Goal: Task Accomplishment & Management: Complete application form

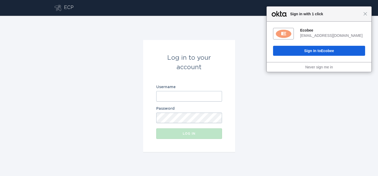
type input "[EMAIL_ADDRESS][DOMAIN_NAME]"
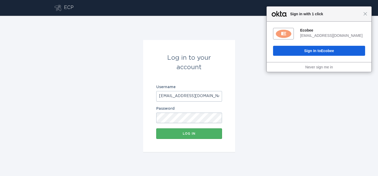
click at [181, 132] on button "Log in" at bounding box center [189, 133] width 66 height 11
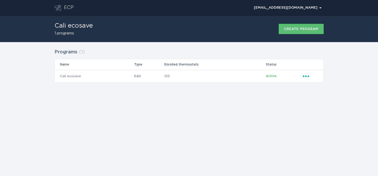
click at [159, 113] on div "ECP cali-ecosave@energyhub.net Chevron Cali ecosave 1 programs Create program P…" at bounding box center [189, 88] width 378 height 176
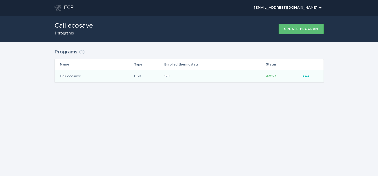
click at [103, 77] on td "Cali ecosave" at bounding box center [94, 76] width 79 height 13
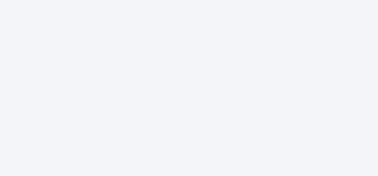
click at [175, 39] on div at bounding box center [189, 88] width 378 height 176
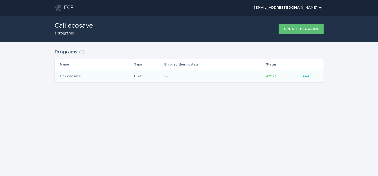
click at [306, 76] on icon "Popover menu" at bounding box center [306, 77] width 6 height 2
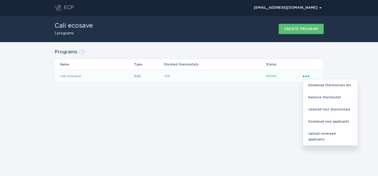
click at [228, 133] on div "ECP cali-ecosave@energyhub.net Chevron Cali ecosave 1 programs Create program P…" at bounding box center [189, 88] width 378 height 176
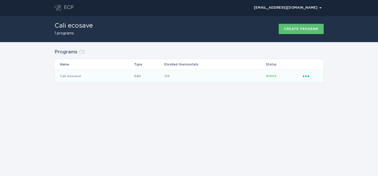
click at [109, 75] on td "Cali ecosave" at bounding box center [94, 76] width 79 height 13
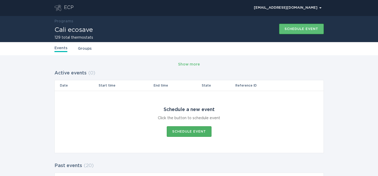
click at [192, 132] on div "Schedule event" at bounding box center [189, 131] width 34 height 3
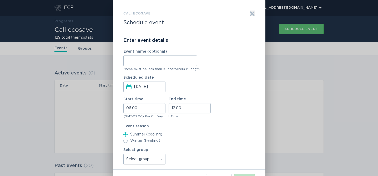
click at [146, 66] on input "Event name (optional)" at bounding box center [160, 61] width 74 height 11
type input "Leap Test/"
click at [141, 90] on input "Aug 21, 2025" at bounding box center [149, 87] width 31 height 10
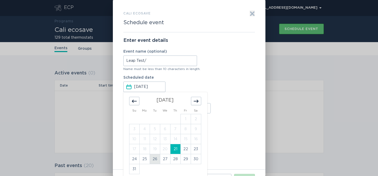
click at [153, 158] on td "26" at bounding box center [155, 159] width 10 height 10
type input "Aug 26, 2025"
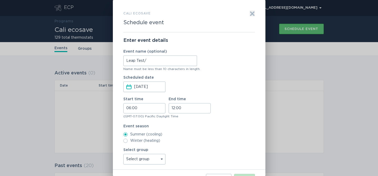
click at [131, 109] on input "06:00" at bounding box center [144, 108] width 42 height 10
click at [131, 133] on li "16" at bounding box center [131, 134] width 14 height 6
type input "16:00"
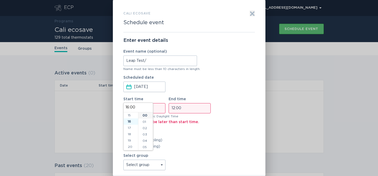
scroll to position [101, 0]
click at [190, 106] on input "12:00" at bounding box center [190, 108] width 42 height 10
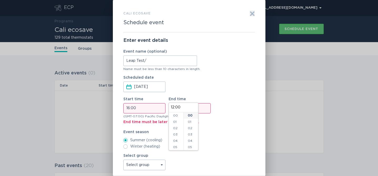
scroll to position [76, 0]
click at [175, 144] on li "20" at bounding box center [176, 144] width 14 height 6
type input "20:00"
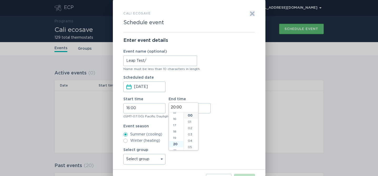
scroll to position [114, 0]
click at [223, 143] on label "Winter (heating)" at bounding box center [189, 141] width 132 height 4
click at [128, 143] on input "Winter (heating)" at bounding box center [125, 141] width 4 height 4
radio input "true"
click at [124, 134] on input "Summer (cooling)" at bounding box center [125, 134] width 4 height 4
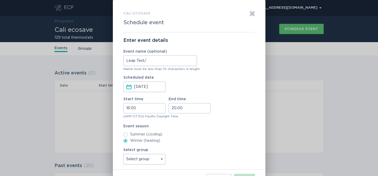
radio input "true"
click at [234, 132] on label "Summer (cooling)" at bounding box center [189, 134] width 132 height 4
click at [128, 132] on input "Summer (cooling)" at bounding box center [125, 134] width 4 height 4
click at [155, 159] on select "Select group SLAP_SDG1 SLAP_SCNW SLAP_SCHD SLAP_SCEW SLAP_SCEN SLAP_SCEC SLAP_P…" at bounding box center [144, 159] width 42 height 11
select select "e995f800008e47ccb7b2cc1318fe8738"
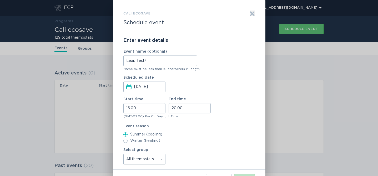
click at [123, 154] on select "Select group SLAP_SDG1 SLAP_SCNW SLAP_SCHD SLAP_SCEW SLAP_SCEN SLAP_SCEC SLAP_P…" at bounding box center [144, 159] width 42 height 11
click at [246, 110] on div "Start time 16:00 End time 20:00" at bounding box center [189, 105] width 132 height 16
click at [157, 62] on input "Leap Test/" at bounding box center [160, 61] width 74 height 11
click at [128, 61] on input "Leap Test" at bounding box center [160, 61] width 74 height 11
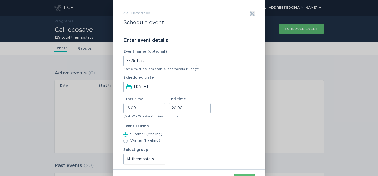
type input "8/26 Test"
click at [235, 77] on div "Scheduled date Aug 26, 2025 Press the down arrow key to interact with the calen…" at bounding box center [189, 84] width 132 height 16
click at [246, 175] on button "Next" at bounding box center [244, 179] width 21 height 11
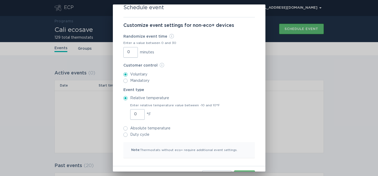
scroll to position [20, 0]
click at [139, 113] on input "1" at bounding box center [137, 114] width 14 height 11
click at [139, 113] on input "2" at bounding box center [137, 114] width 14 height 11
click at [140, 116] on input "1" at bounding box center [137, 114] width 14 height 11
click at [140, 116] on input "0" at bounding box center [137, 114] width 14 height 11
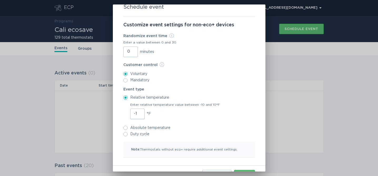
click at [140, 116] on input "-1" at bounding box center [137, 114] width 14 height 11
click at [140, 116] on input "-2" at bounding box center [137, 114] width 14 height 11
click at [140, 113] on input "-1" at bounding box center [137, 114] width 14 height 11
type input "0"
click at [140, 113] on input "0" at bounding box center [137, 114] width 14 height 11
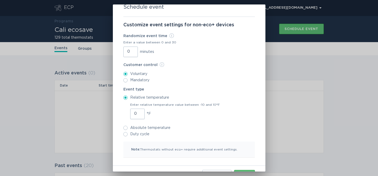
click at [125, 127] on input "Absolute temperature" at bounding box center [125, 128] width 4 height 4
radio input "true"
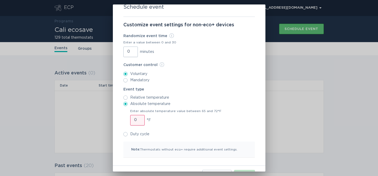
click at [125, 98] on input "Relative temperature" at bounding box center [125, 98] width 4 height 4
radio input "true"
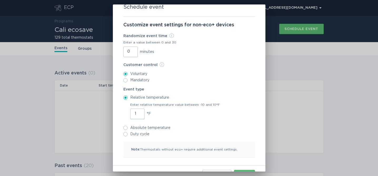
click at [141, 113] on input "1" at bounding box center [137, 114] width 14 height 11
click at [141, 113] on input "2" at bounding box center [137, 114] width 14 height 11
click at [141, 113] on input "3" at bounding box center [137, 114] width 14 height 11
type input "4"
click at [141, 113] on input "4" at bounding box center [137, 114] width 14 height 11
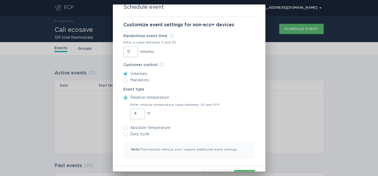
click at [193, 125] on div "Relative temperature Enter relative temperature value between -10 and 10°F 4 °F…" at bounding box center [189, 116] width 132 height 41
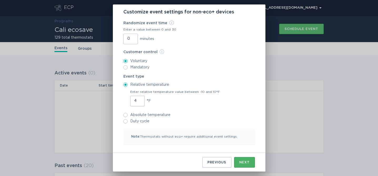
click at [247, 162] on div "Next" at bounding box center [245, 162] width 10 height 3
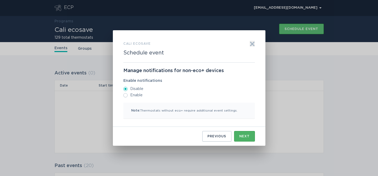
click at [246, 138] on button "Next" at bounding box center [244, 136] width 21 height 11
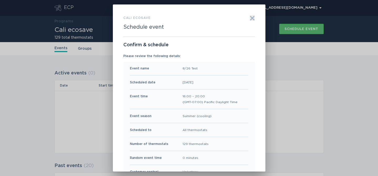
scroll to position [58, 0]
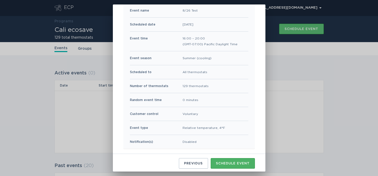
click at [234, 162] on div "Schedule event" at bounding box center [233, 163] width 34 height 3
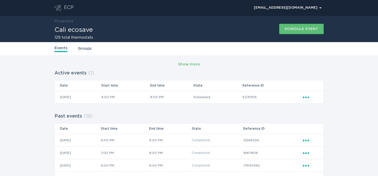
click at [256, 97] on td "62751105" at bounding box center [272, 97] width 60 height 13
copy td "62751105"
click at [302, 97] on td "62751105" at bounding box center [272, 97] width 60 height 13
click at [304, 97] on icon "Ellipsis" at bounding box center [306, 96] width 7 height 4
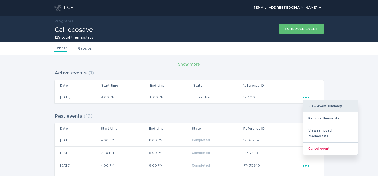
click at [312, 105] on div "View event summary" at bounding box center [330, 106] width 55 height 12
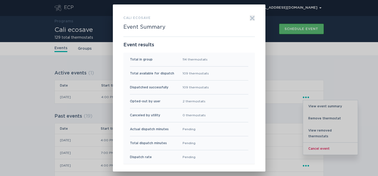
click at [252, 17] on icon "Exit" at bounding box center [252, 18] width 5 height 5
